Goal: Check status: Check status

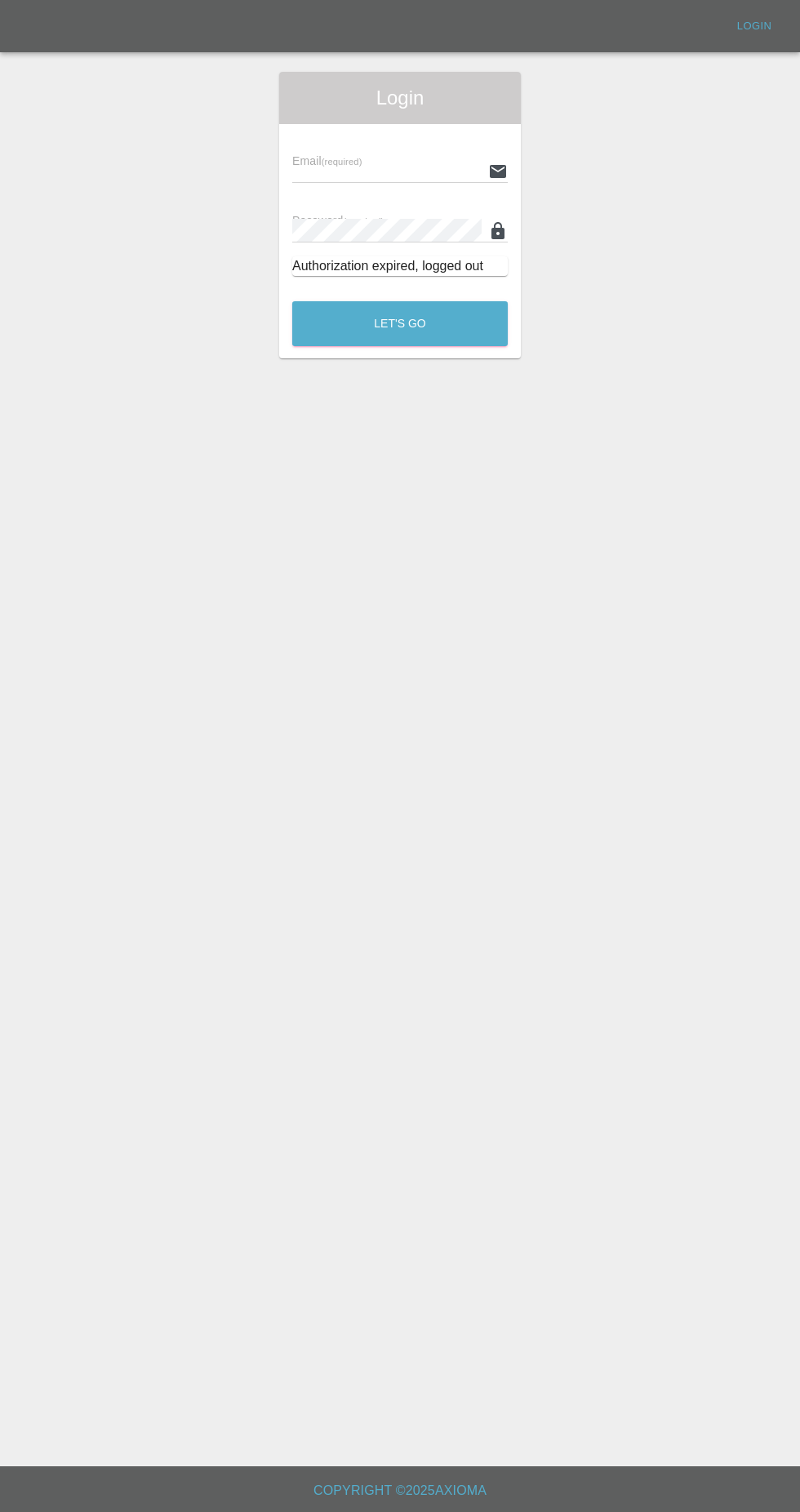
click at [334, 171] on input "text" at bounding box center [386, 171] width 189 height 24
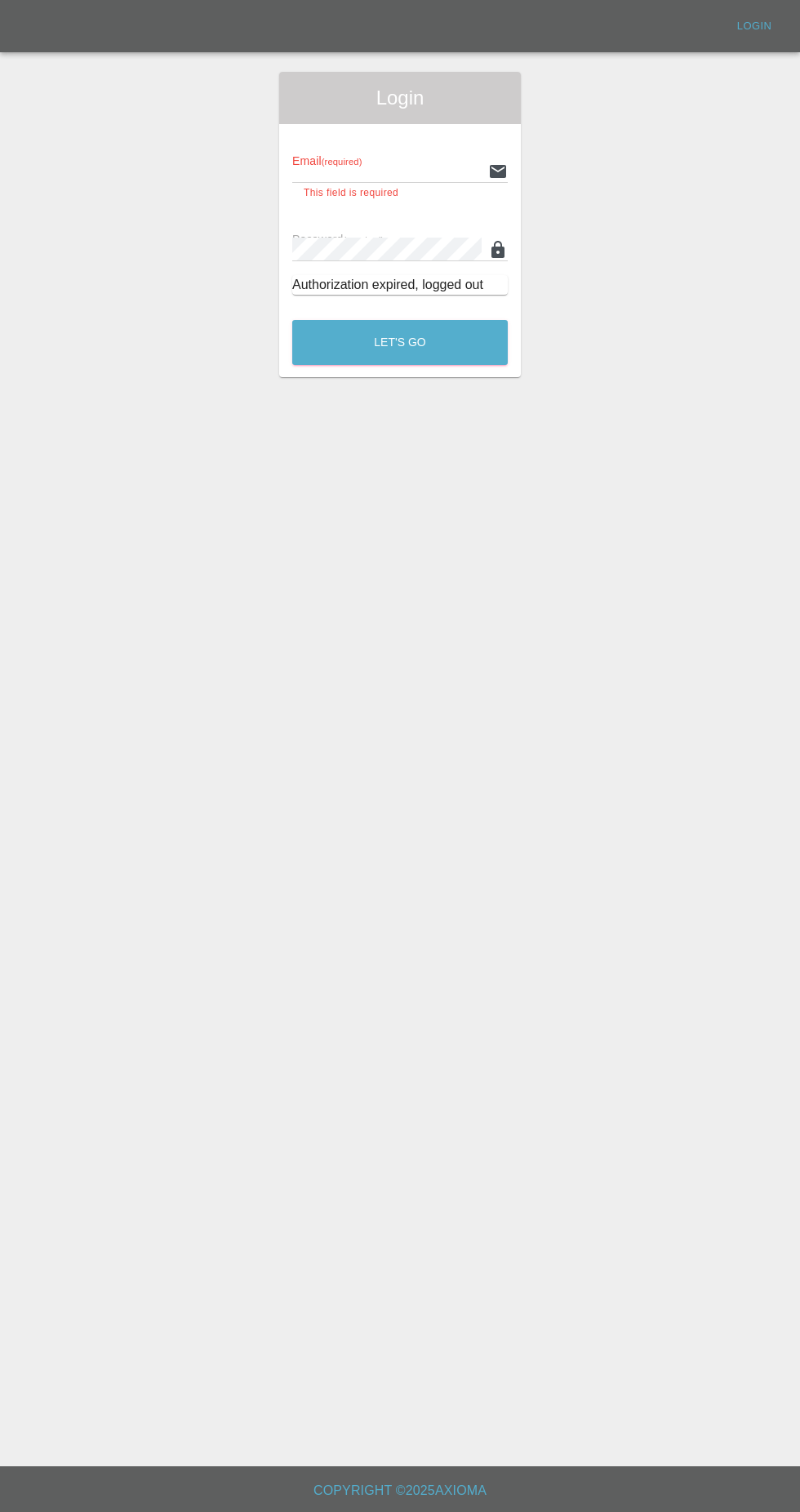
type input "[EMAIL_ADDRESS][DOMAIN_NAME]"
click at [292, 320] on button "Let's Go" at bounding box center [400, 342] width 216 height 45
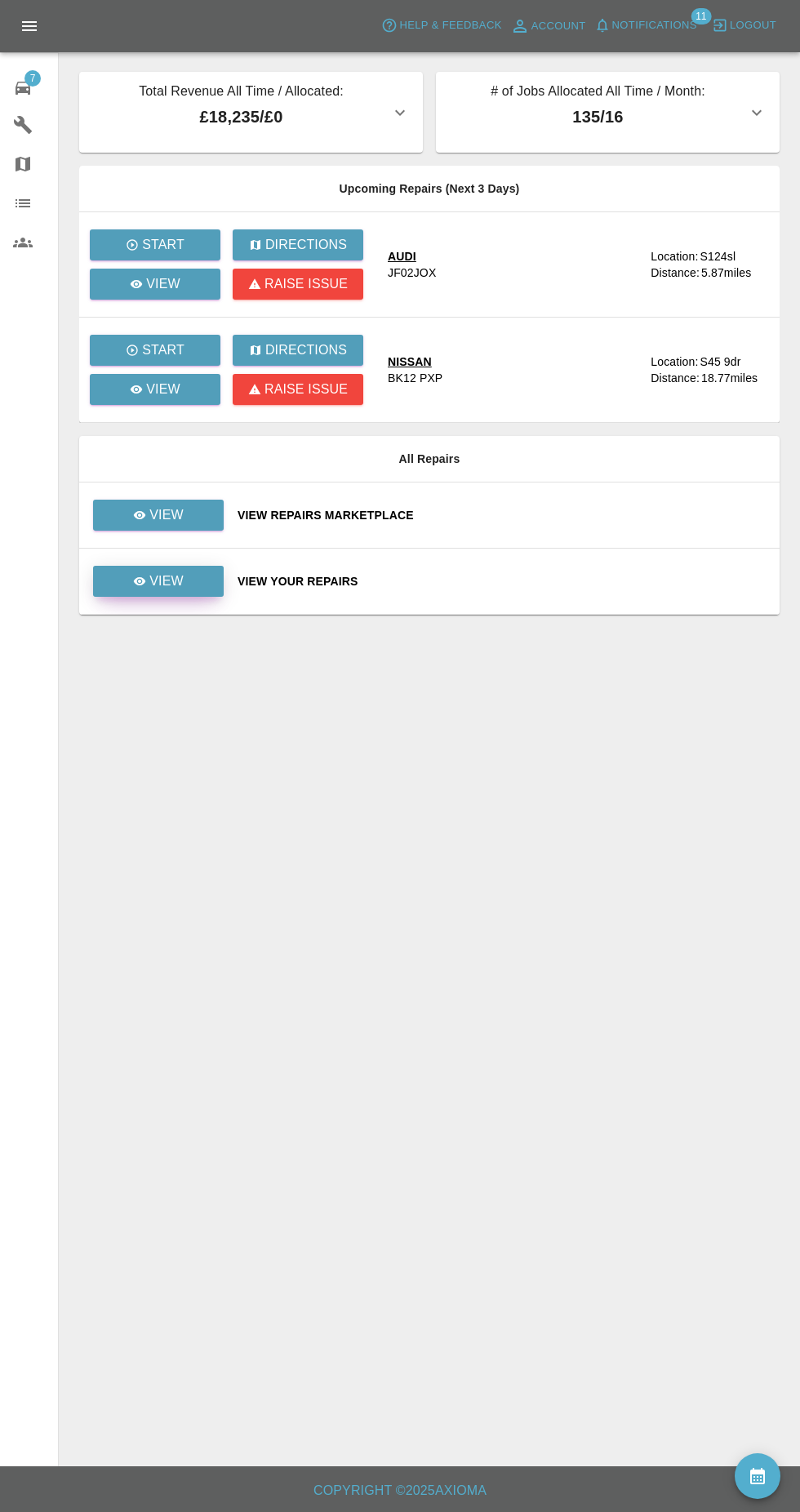
click at [167, 583] on p "View" at bounding box center [166, 581] width 34 height 20
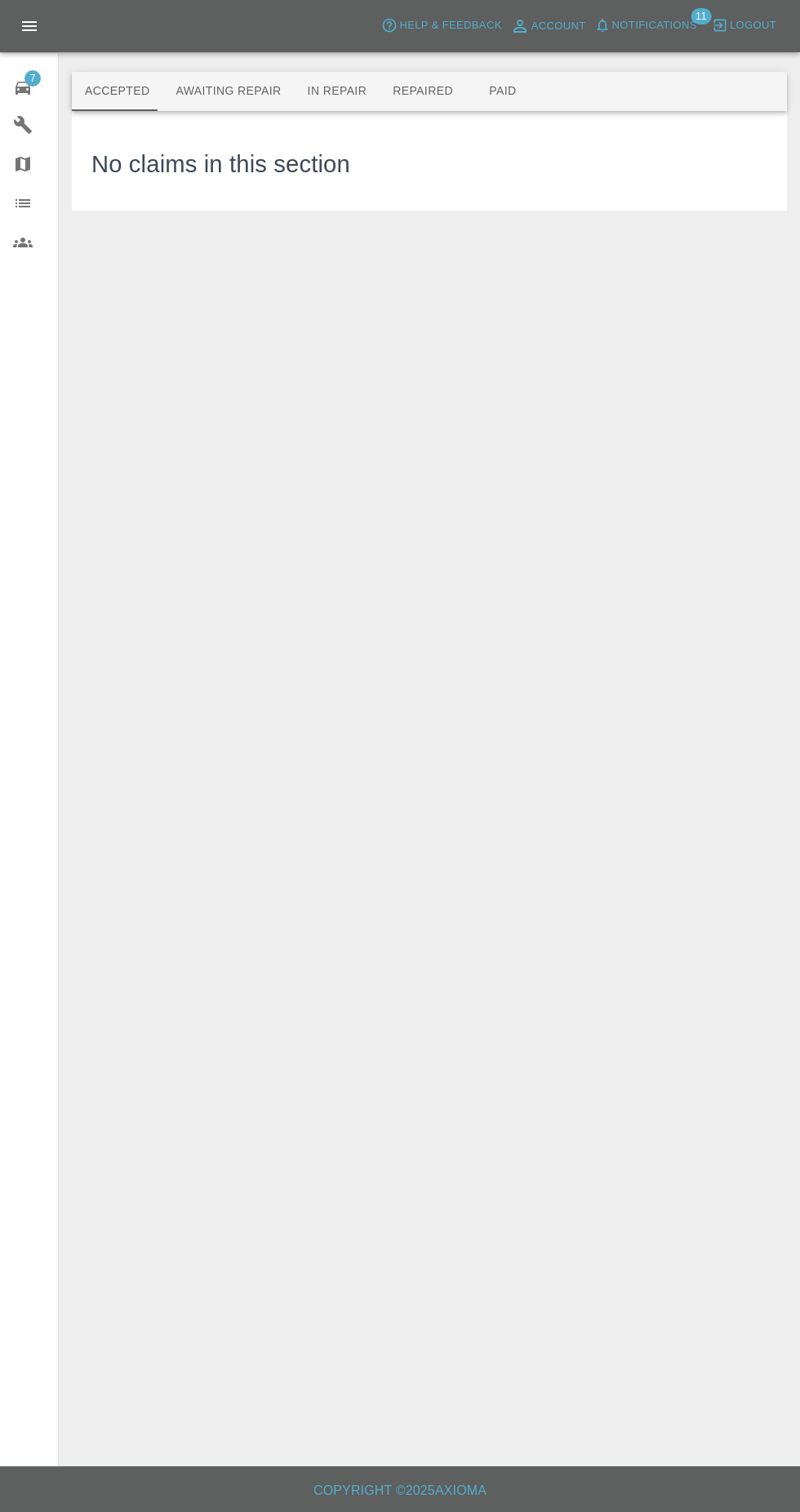
click at [204, 92] on button "Awaiting Repair" at bounding box center [228, 91] width 131 height 39
